Goal: Information Seeking & Learning: Compare options

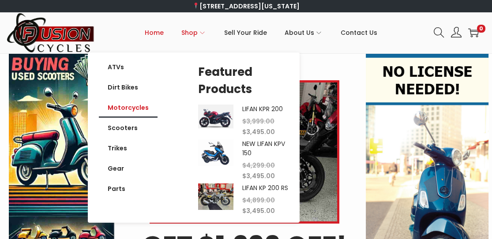
click at [142, 107] on link "Motorcycles" at bounding box center [128, 108] width 59 height 20
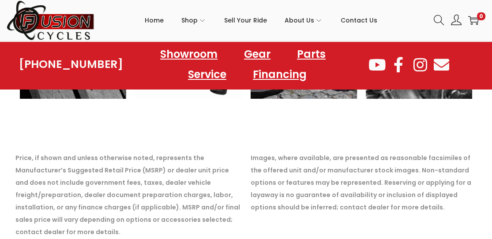
scroll to position [662, 0]
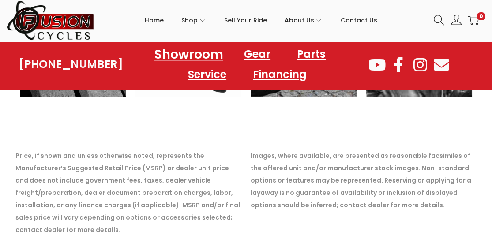
click at [179, 57] on link "Showroom" at bounding box center [189, 54] width 90 height 24
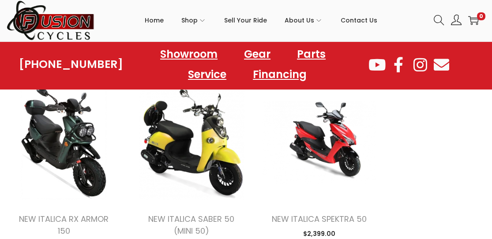
scroll to position [1192, 0]
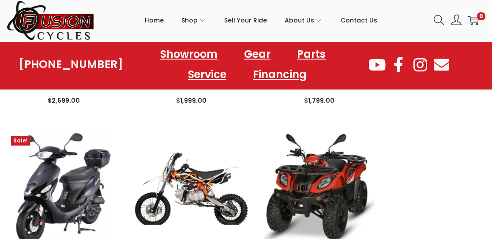
scroll to position [2296, 0]
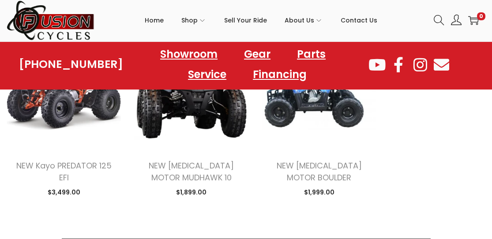
scroll to position [2782, 0]
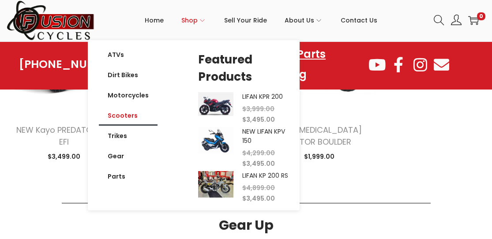
click at [133, 116] on link "Scooters" at bounding box center [128, 116] width 59 height 20
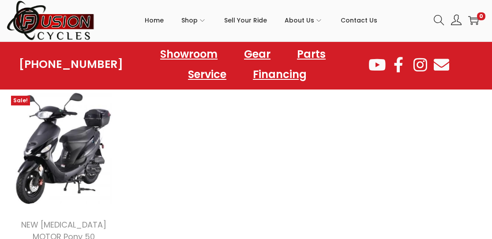
scroll to position [1016, 0]
